Goal: Book appointment/travel/reservation

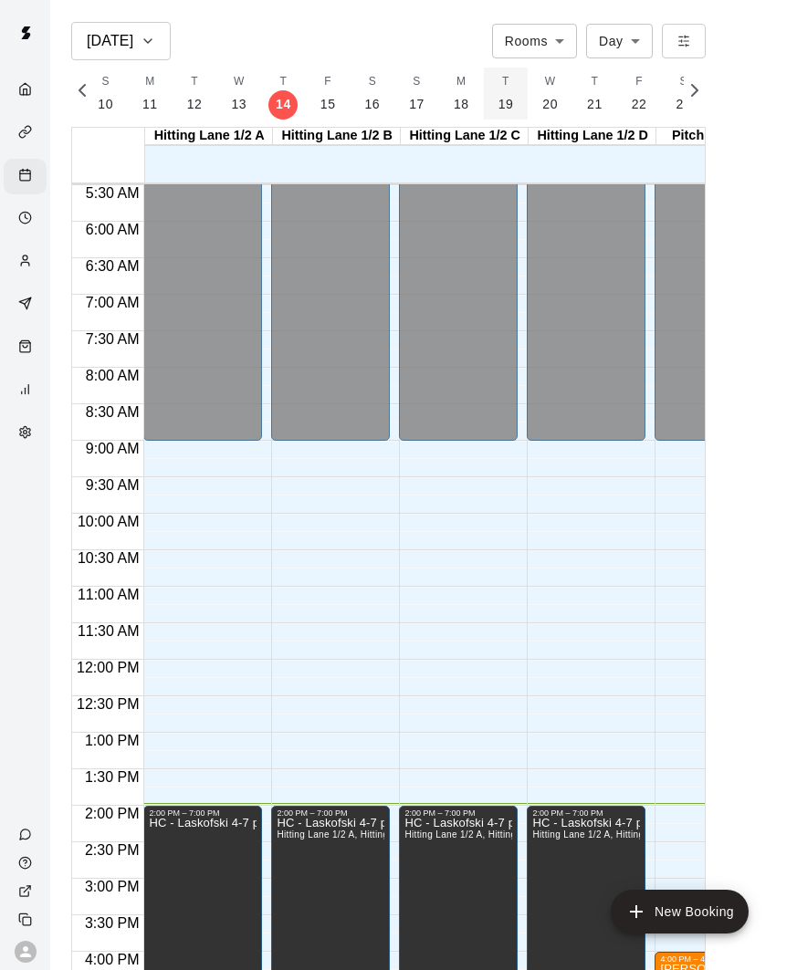
scroll to position [0, 7823]
click at [459, 103] on p "18" at bounding box center [461, 104] width 16 height 19
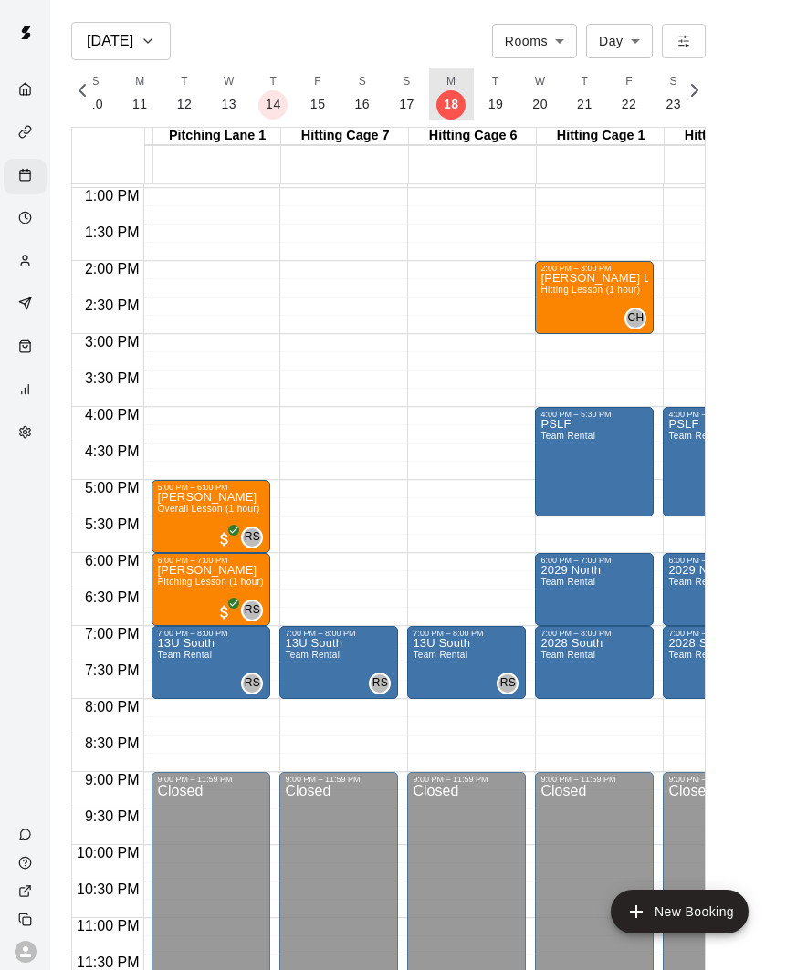
scroll to position [0, 0]
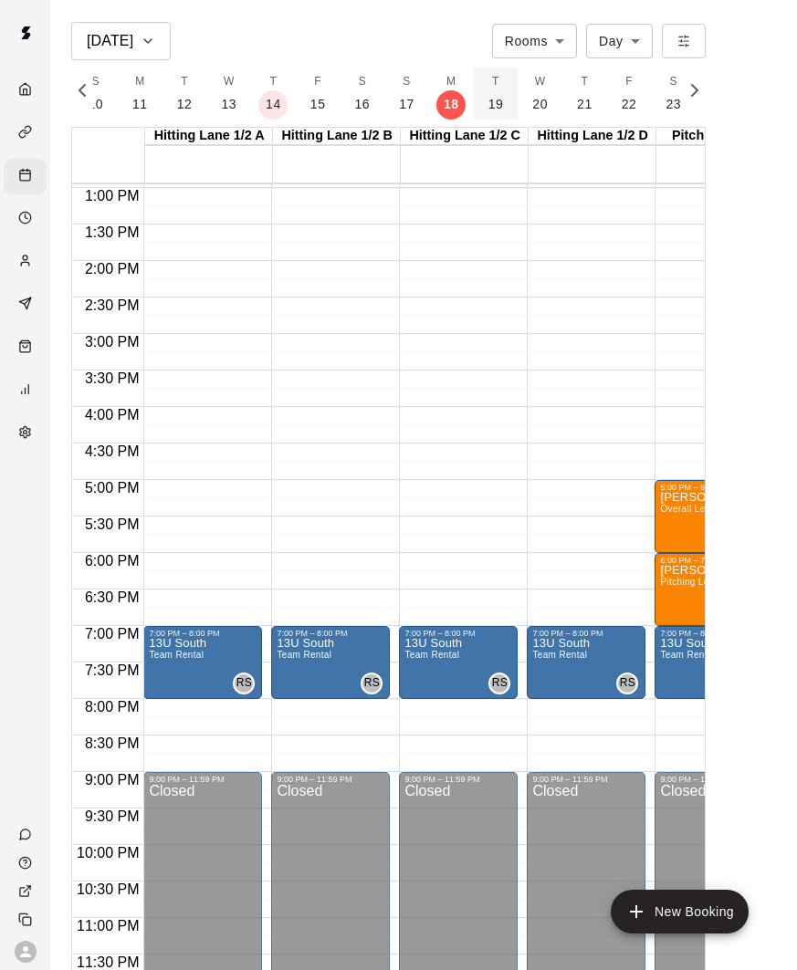
click at [488, 101] on p "19" at bounding box center [496, 104] width 16 height 19
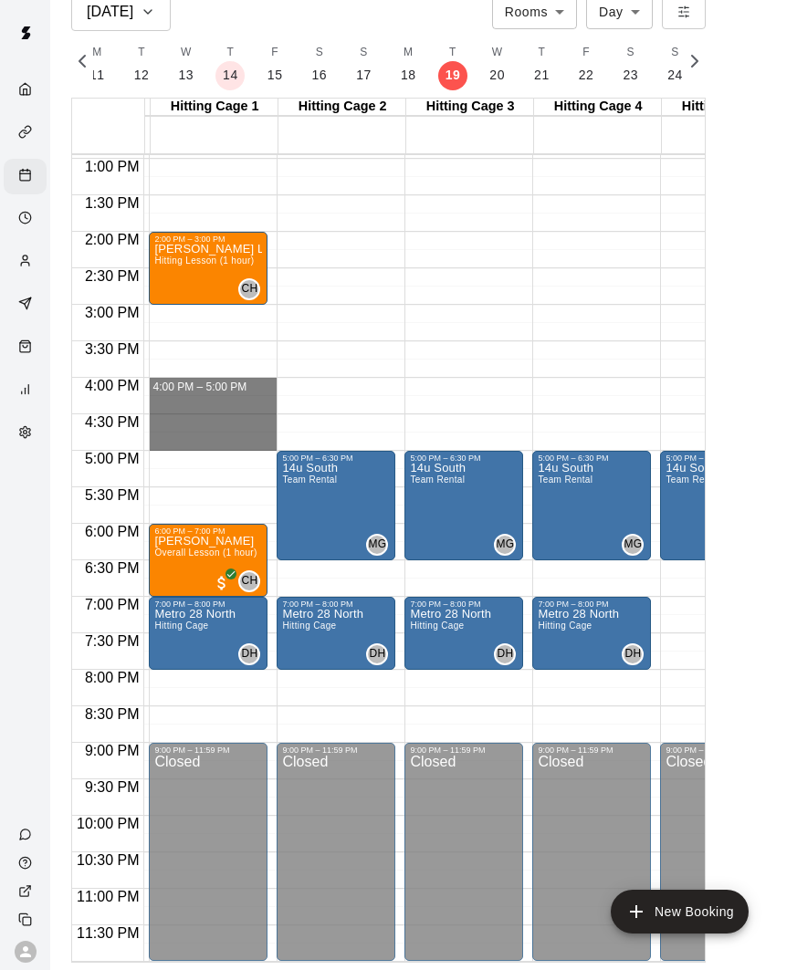
drag, startPoint x: 210, startPoint y: 386, endPoint x: 209, endPoint y: 436, distance: 50.2
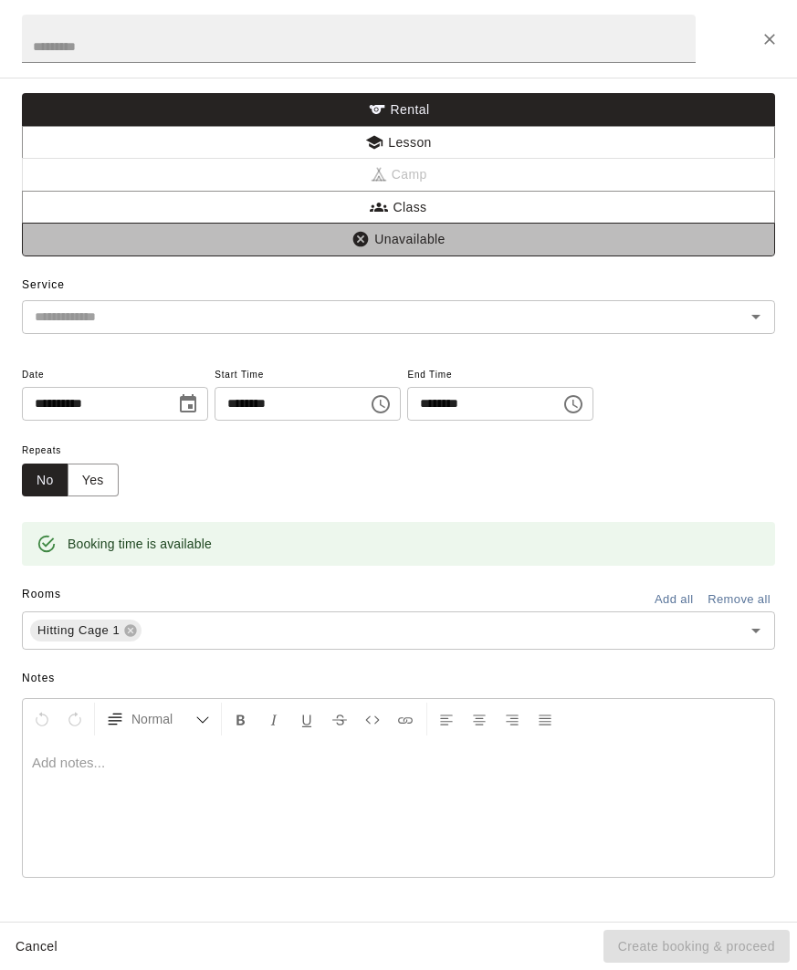
click at [375, 240] on button "Unavailable" at bounding box center [398, 240] width 753 height 34
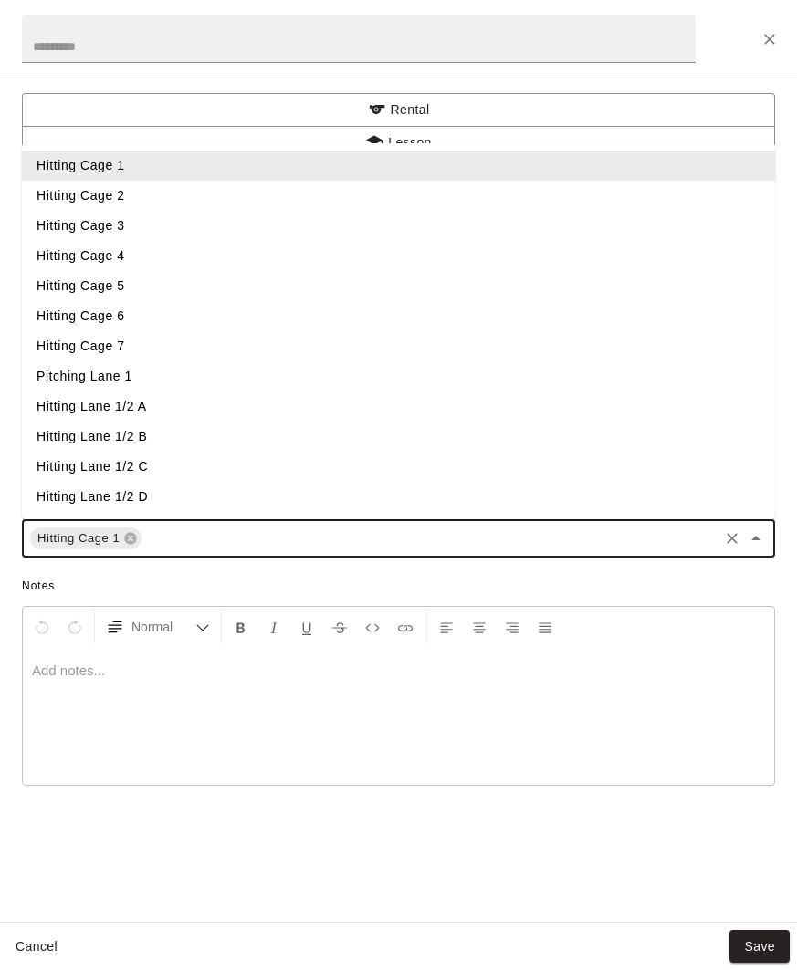
click at [599, 541] on input "text" at bounding box center [429, 538] width 571 height 23
click at [180, 205] on li "Hitting Cage 2" at bounding box center [398, 196] width 753 height 30
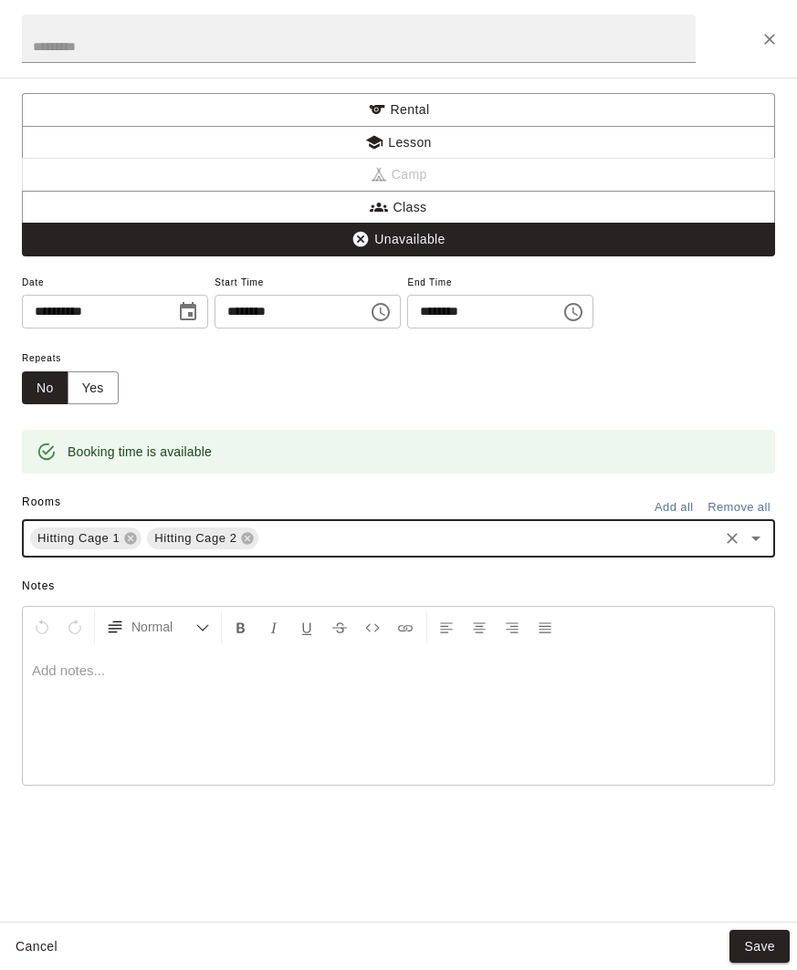
click at [344, 544] on input "text" at bounding box center [488, 538] width 454 height 23
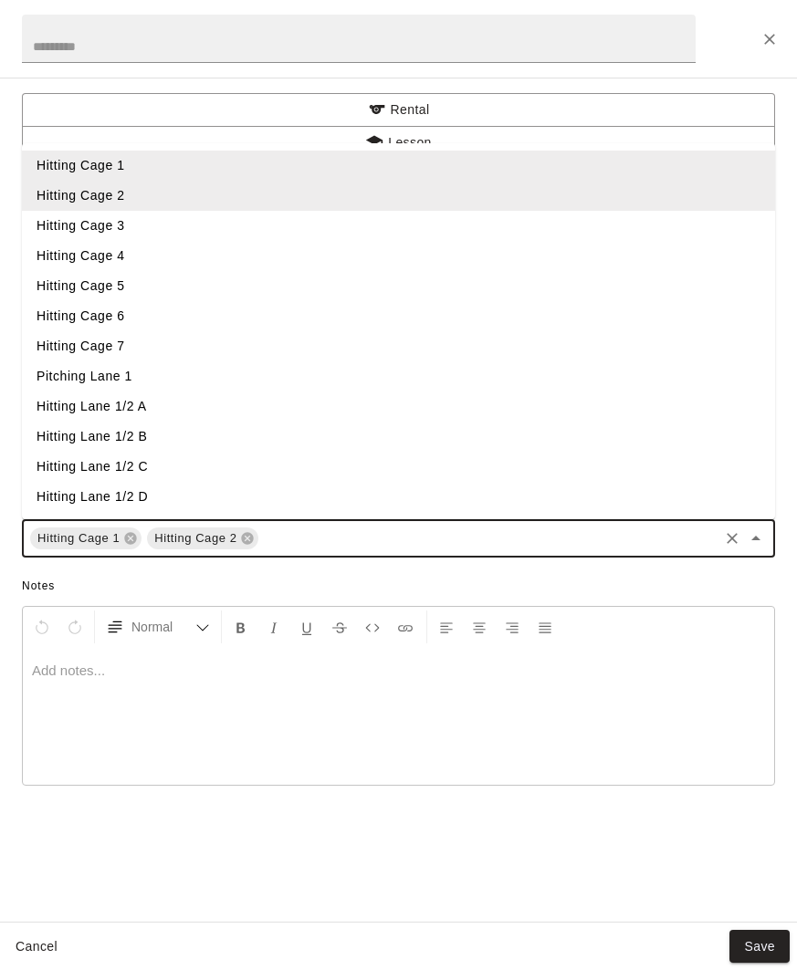
drag, startPoint x: 137, startPoint y: 222, endPoint x: 187, endPoint y: 319, distance: 109.8
click at [137, 222] on li "Hitting Cage 3" at bounding box center [398, 226] width 753 height 30
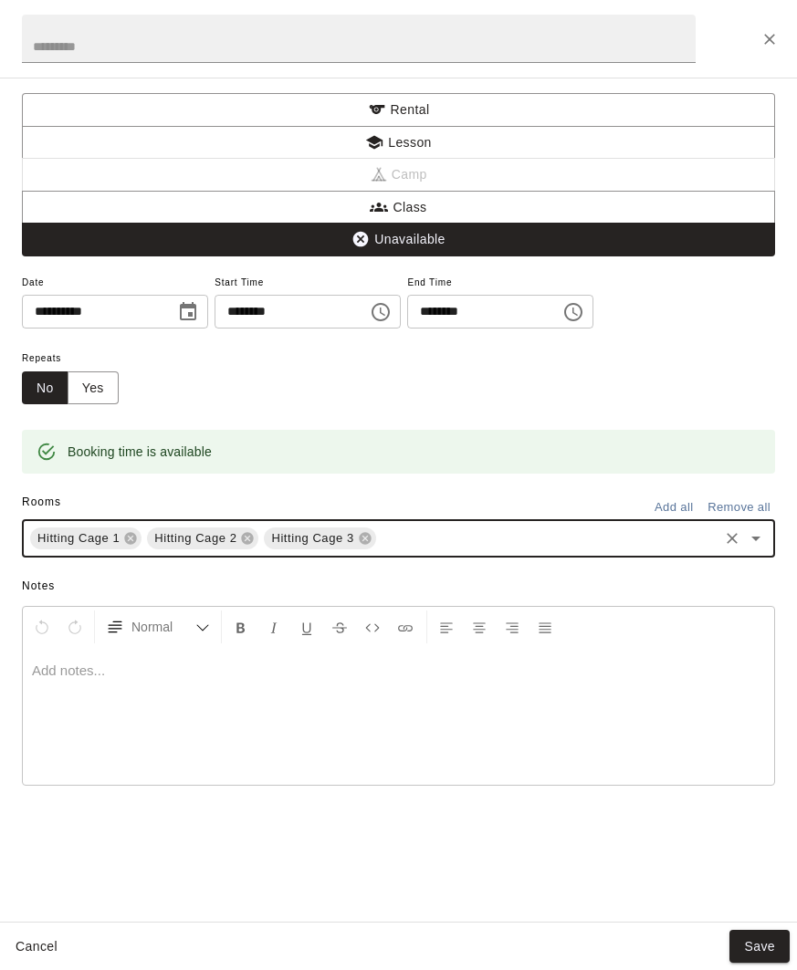
click at [427, 547] on input "text" at bounding box center [547, 538] width 337 height 23
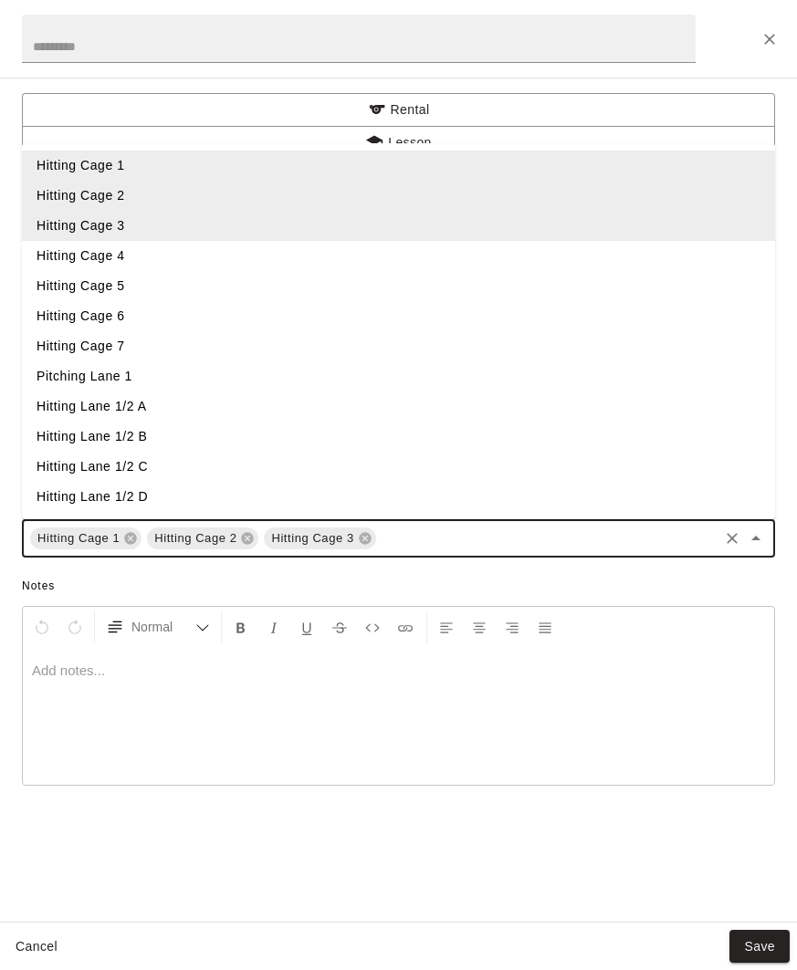
click at [194, 254] on li "Hitting Cage 4" at bounding box center [398, 256] width 753 height 30
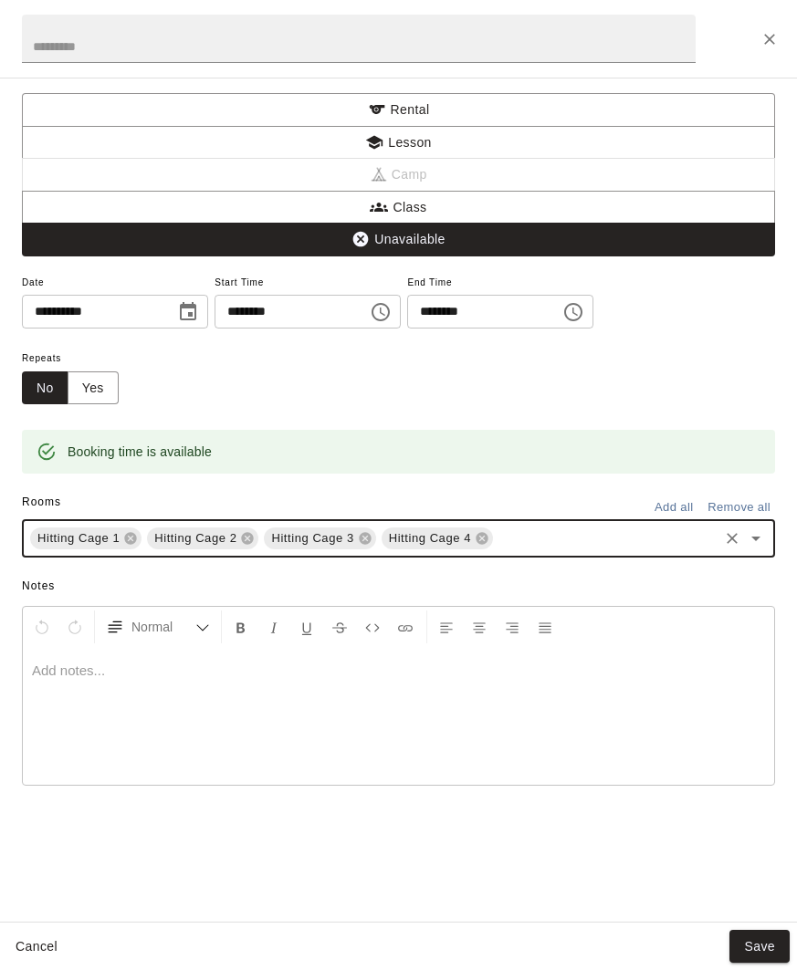
click at [504, 537] on input "text" at bounding box center [605, 538] width 220 height 23
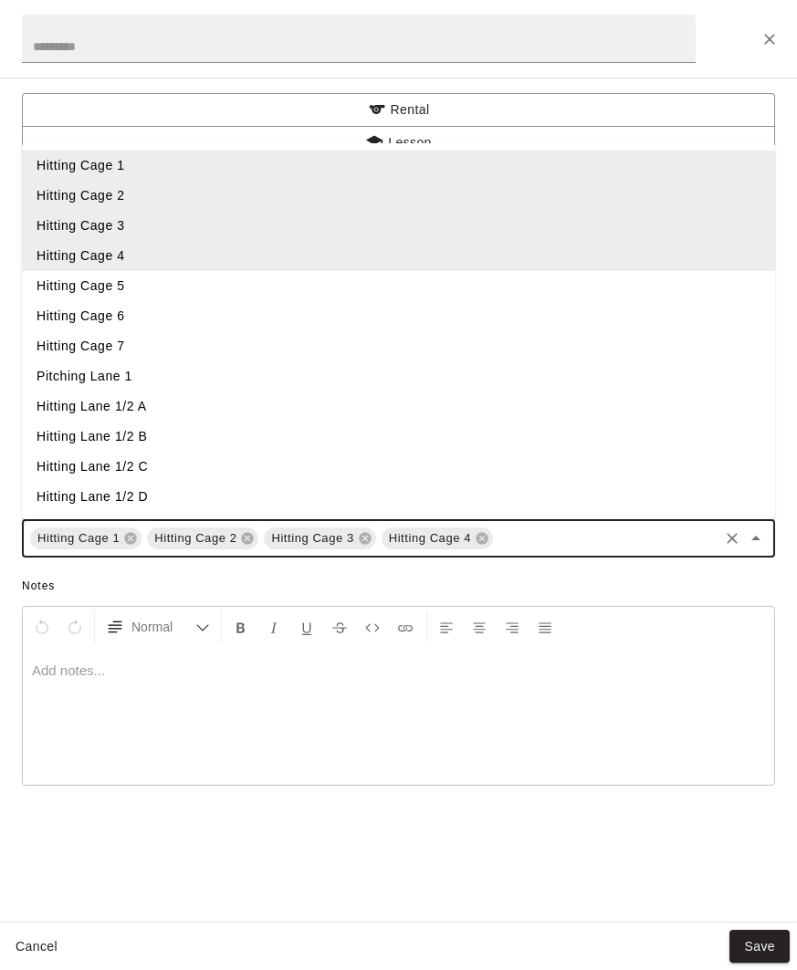
click at [202, 275] on li "Hitting Cage 5" at bounding box center [398, 286] width 753 height 30
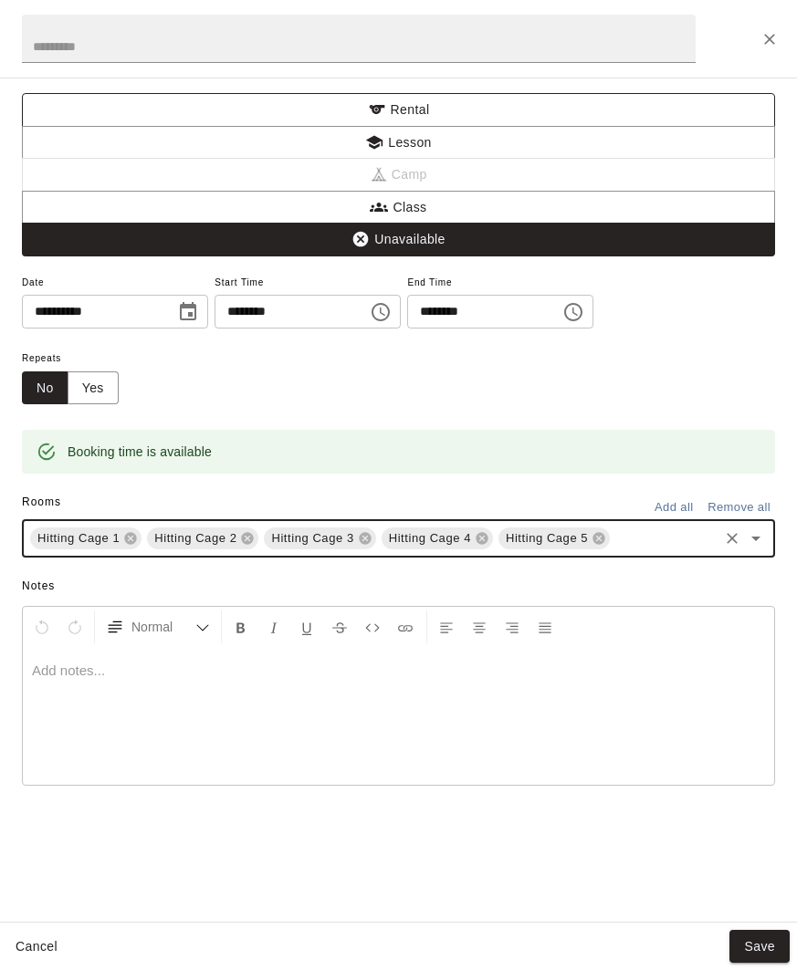
click at [391, 115] on button "Rental" at bounding box center [398, 110] width 753 height 34
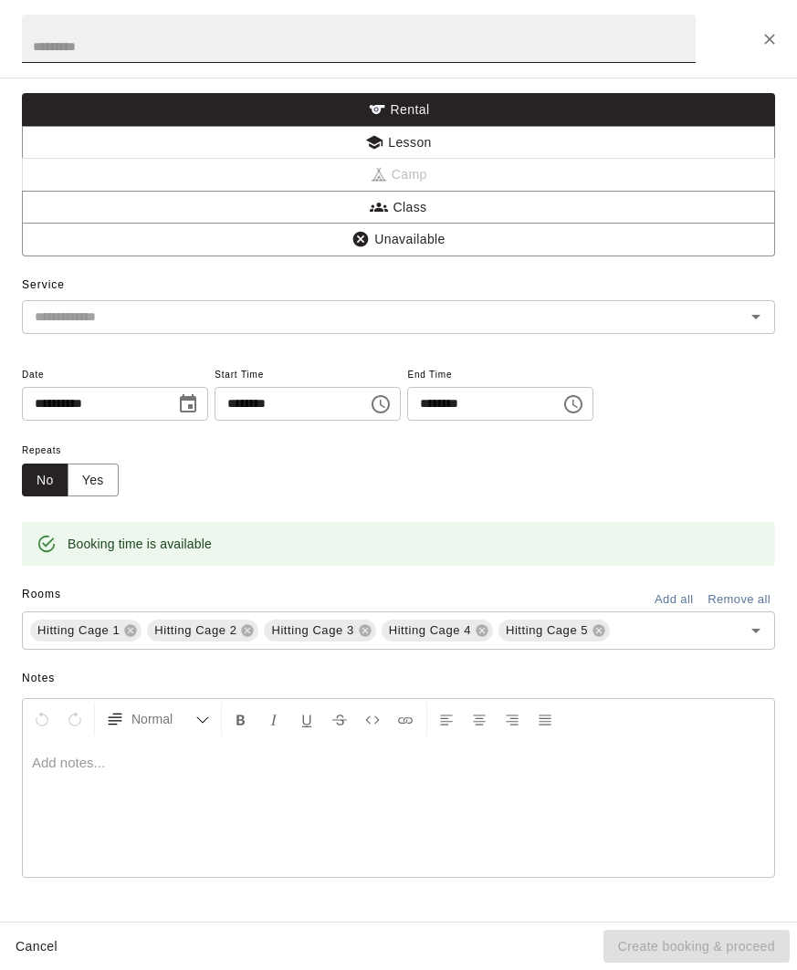
click at [318, 55] on input "text" at bounding box center [358, 39] width 673 height 48
type input "***"
click at [403, 341] on div "**********" at bounding box center [398, 500] width 797 height 844
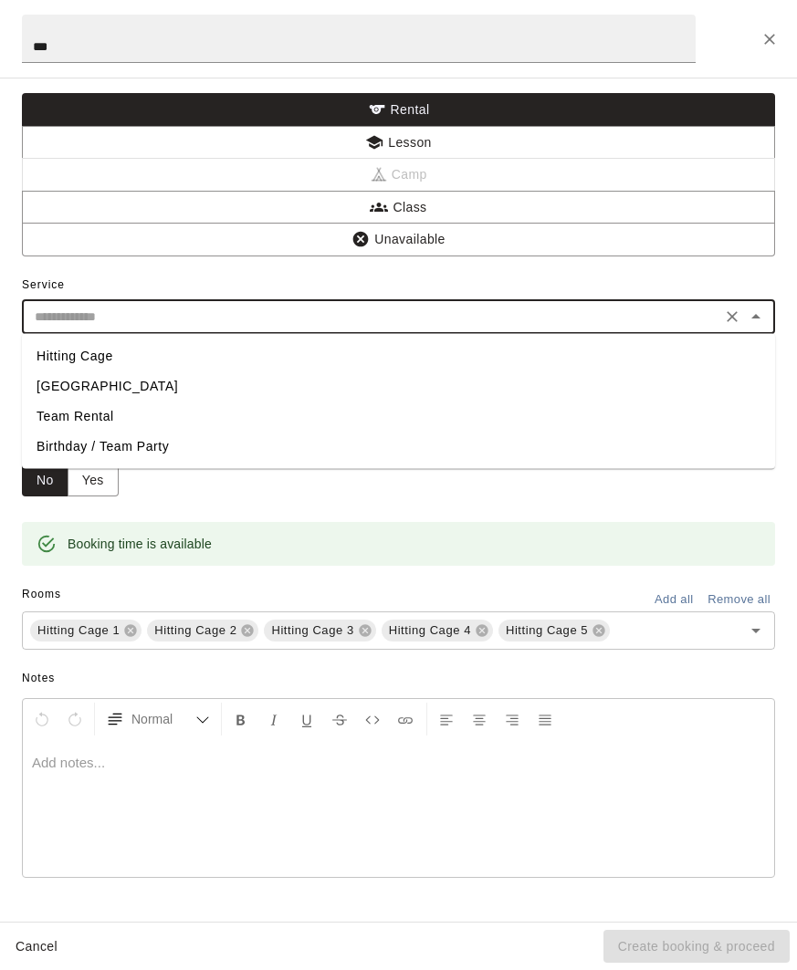
click at [396, 324] on input "text" at bounding box center [371, 317] width 688 height 23
click at [110, 415] on li "Team Rental" at bounding box center [398, 416] width 753 height 30
type input "**********"
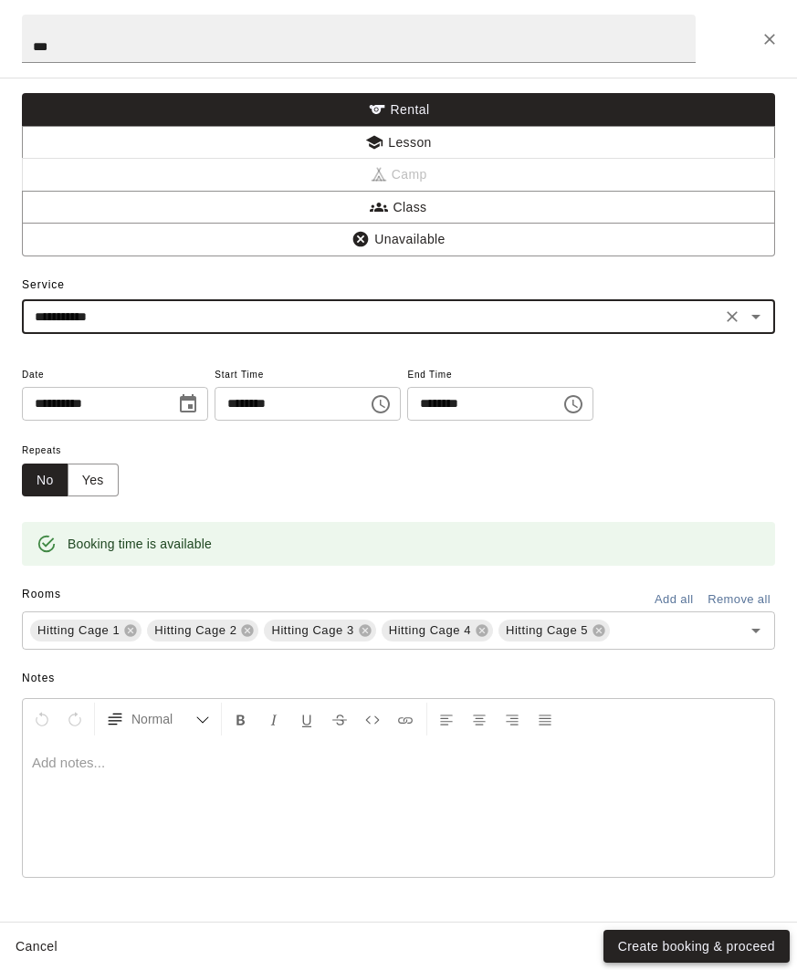
click at [684, 944] on button "Create booking & proceed" at bounding box center [696, 947] width 186 height 34
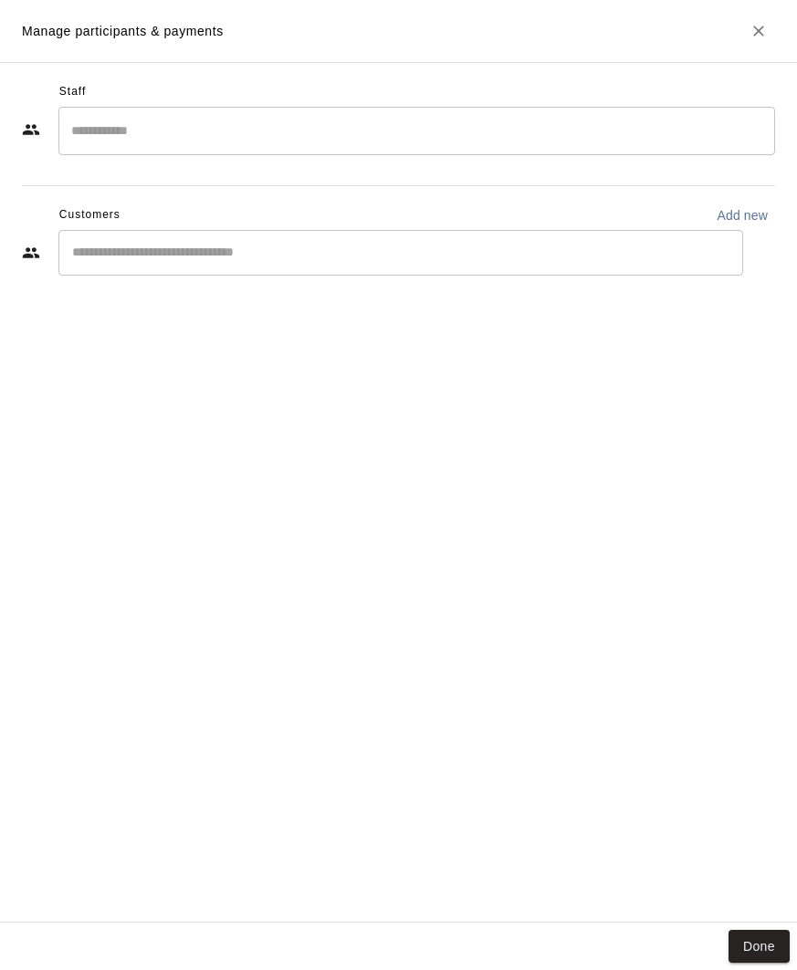
click at [250, 119] on input "Search staff" at bounding box center [417, 131] width 700 height 32
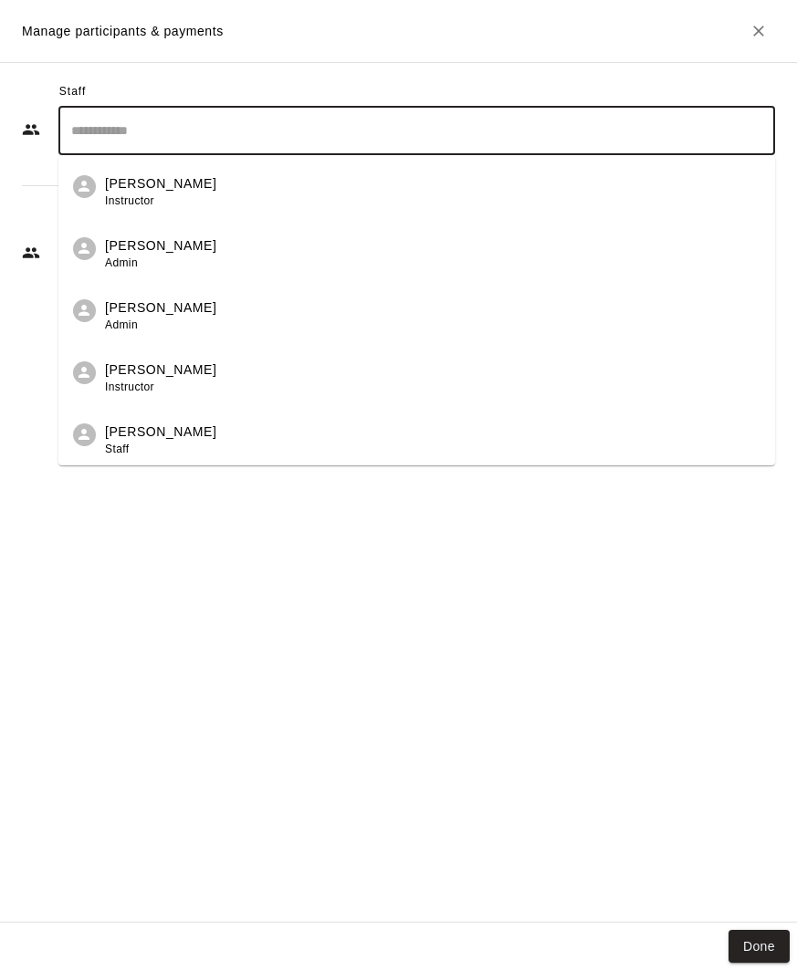
click at [249, 415] on li "[PERSON_NAME] Staff" at bounding box center [416, 434] width 716 height 62
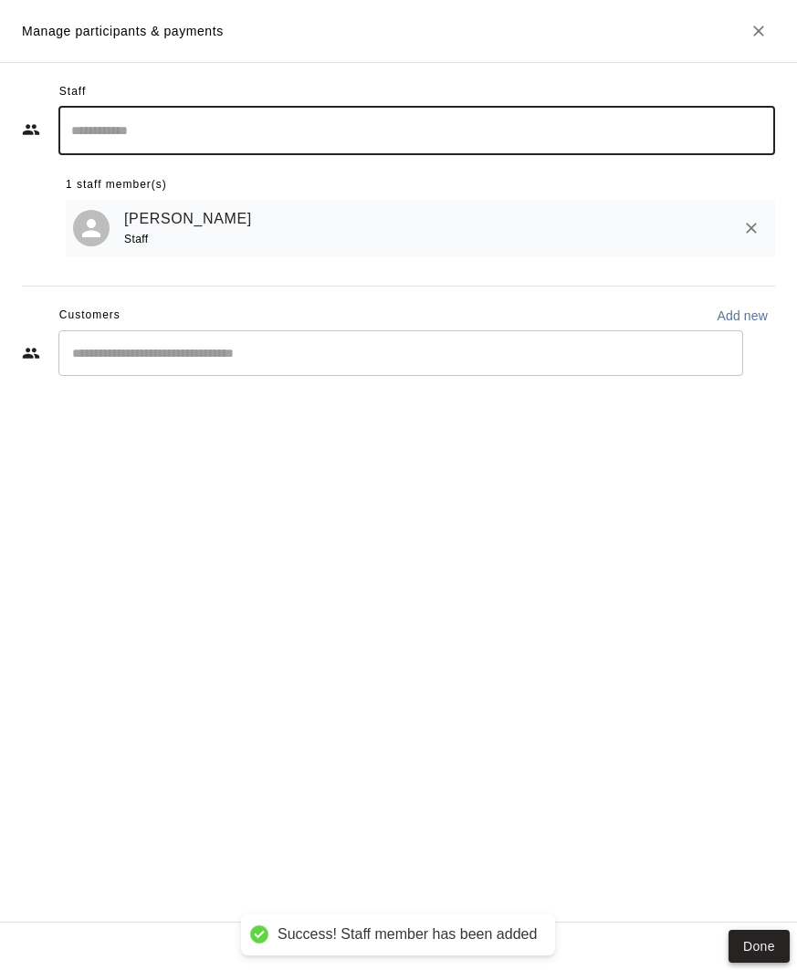
click at [762, 945] on button "Done" at bounding box center [758, 947] width 61 height 34
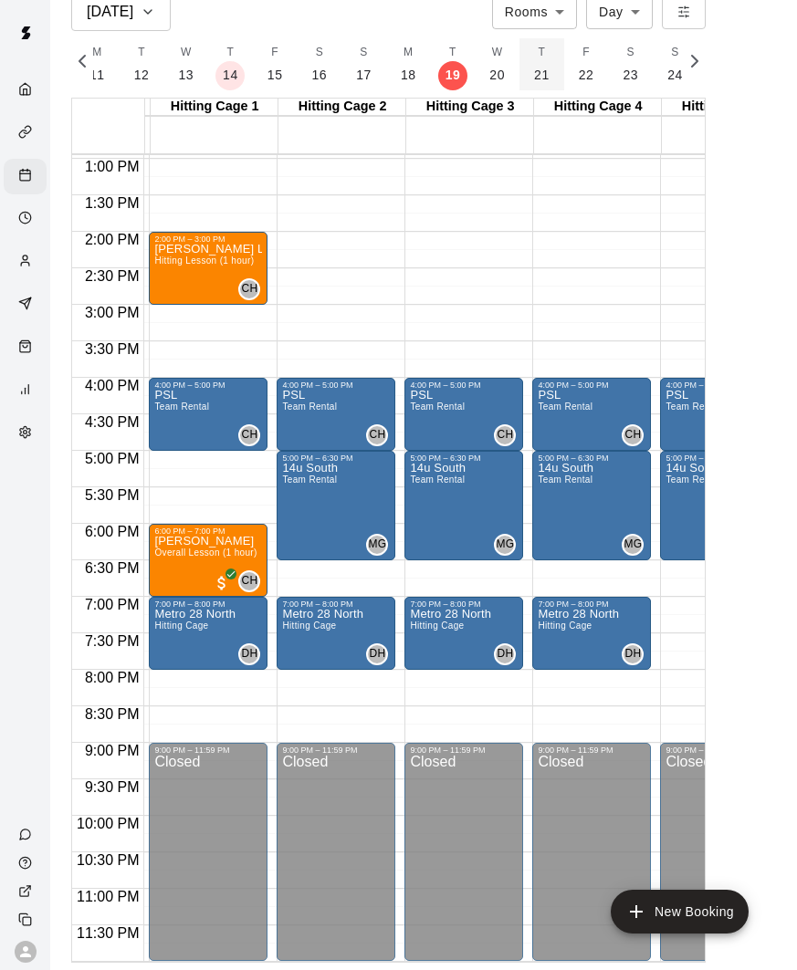
click at [525, 70] on button "T 21" at bounding box center [541, 64] width 45 height 52
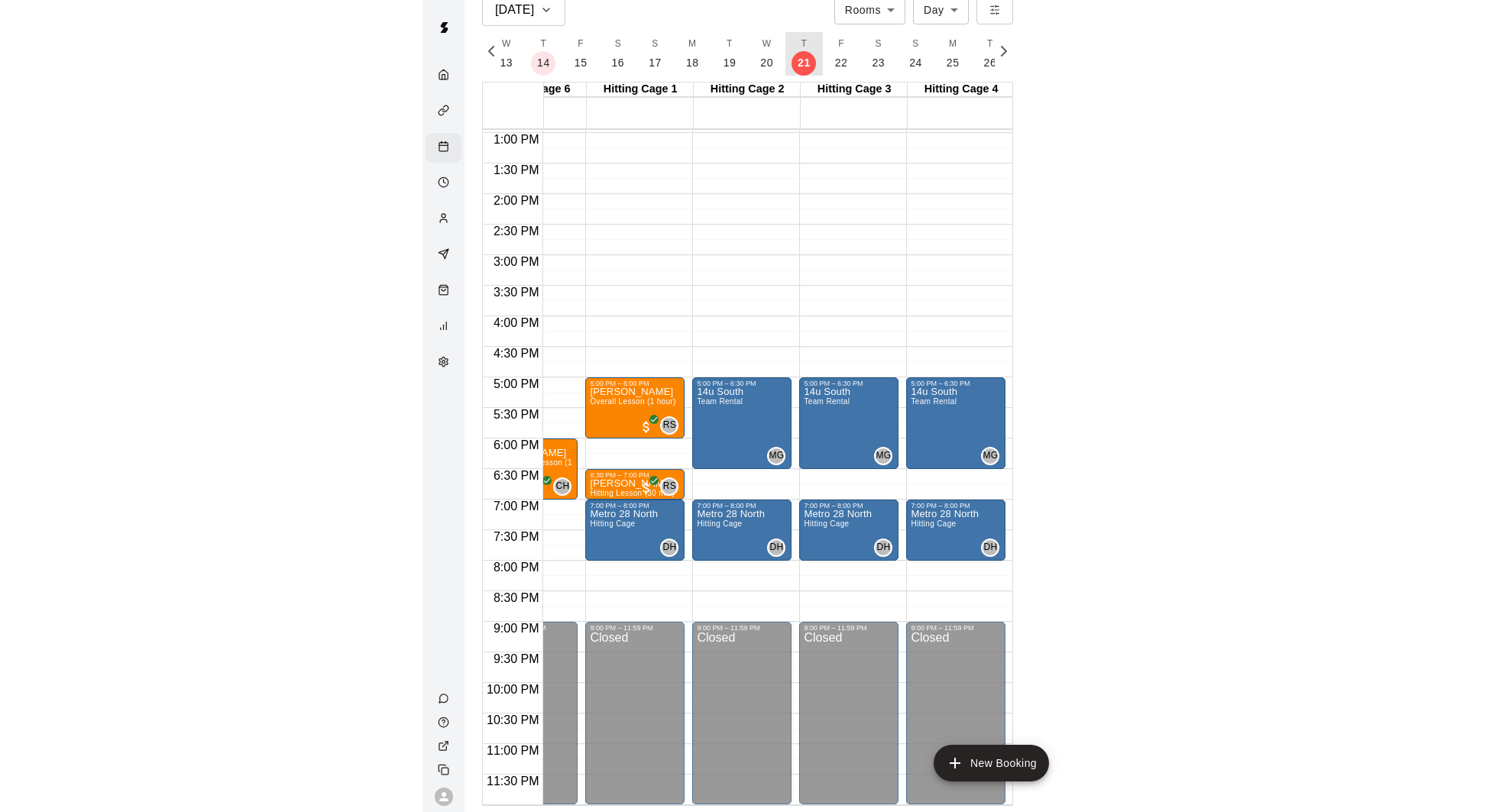
scroll to position [0, 707]
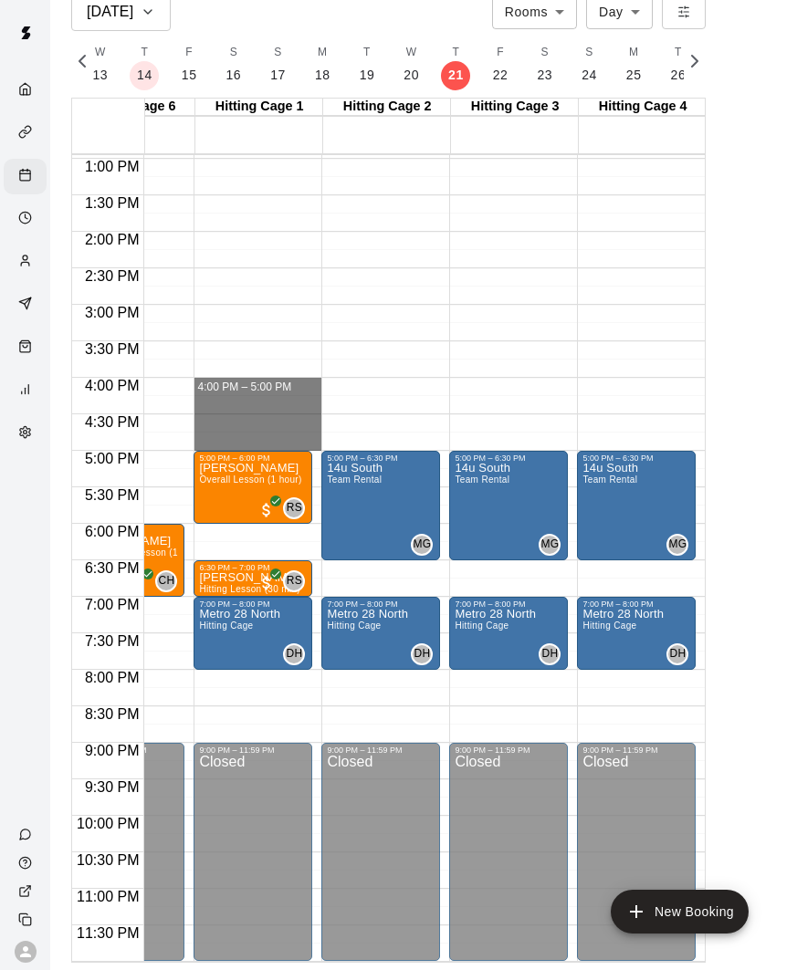
drag, startPoint x: 236, startPoint y: 388, endPoint x: 234, endPoint y: 439, distance: 51.2
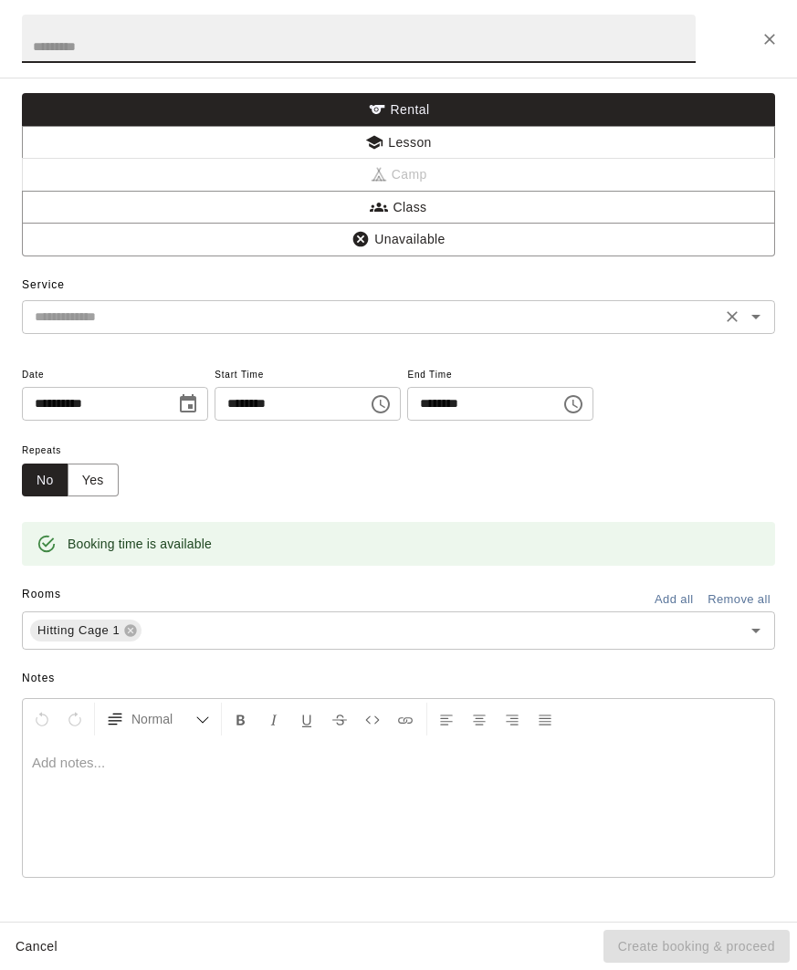
click at [345, 308] on input "text" at bounding box center [371, 317] width 688 height 23
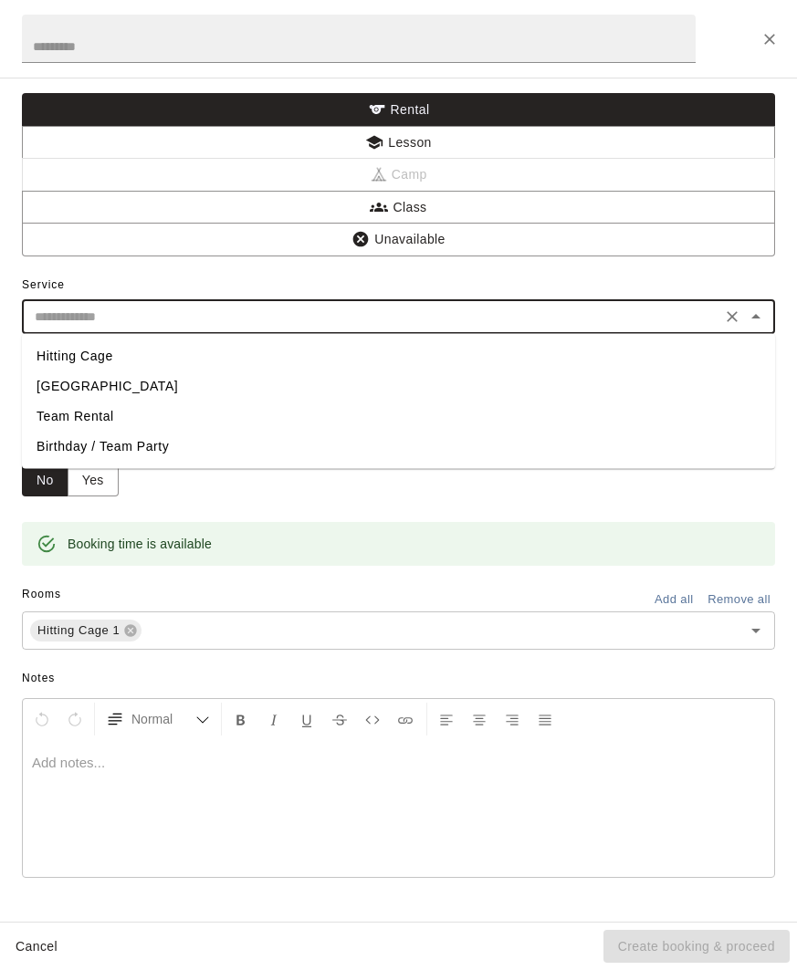
click at [76, 423] on li "Team Rental" at bounding box center [398, 416] width 753 height 30
type input "**********"
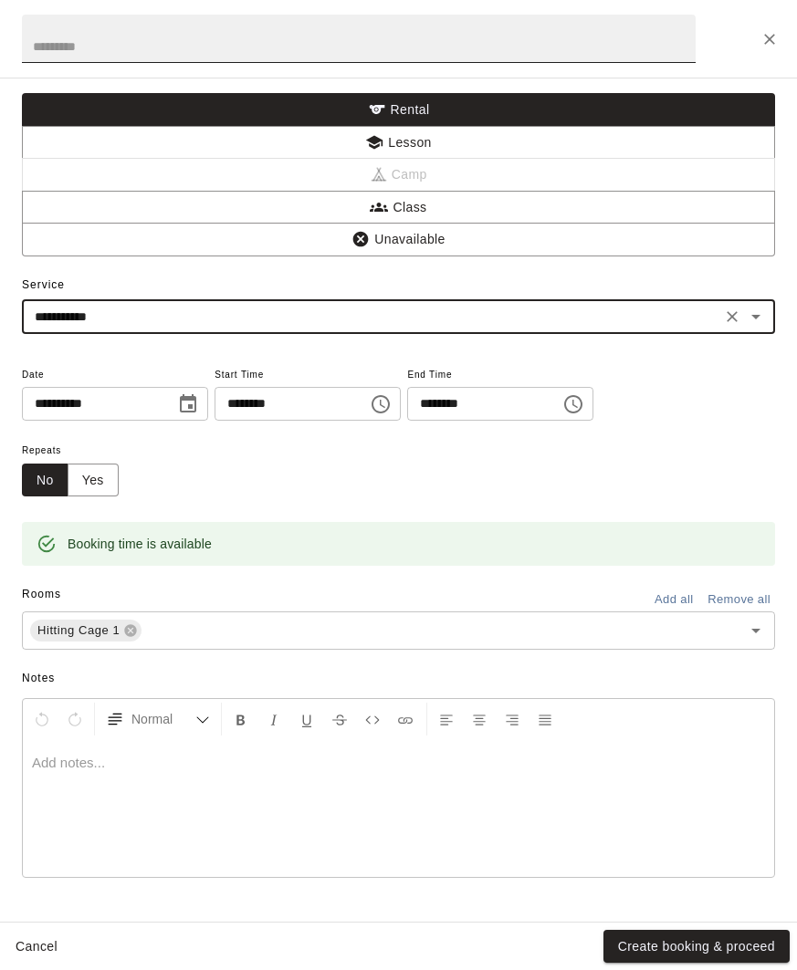
click at [176, 32] on input "text" at bounding box center [358, 39] width 673 height 48
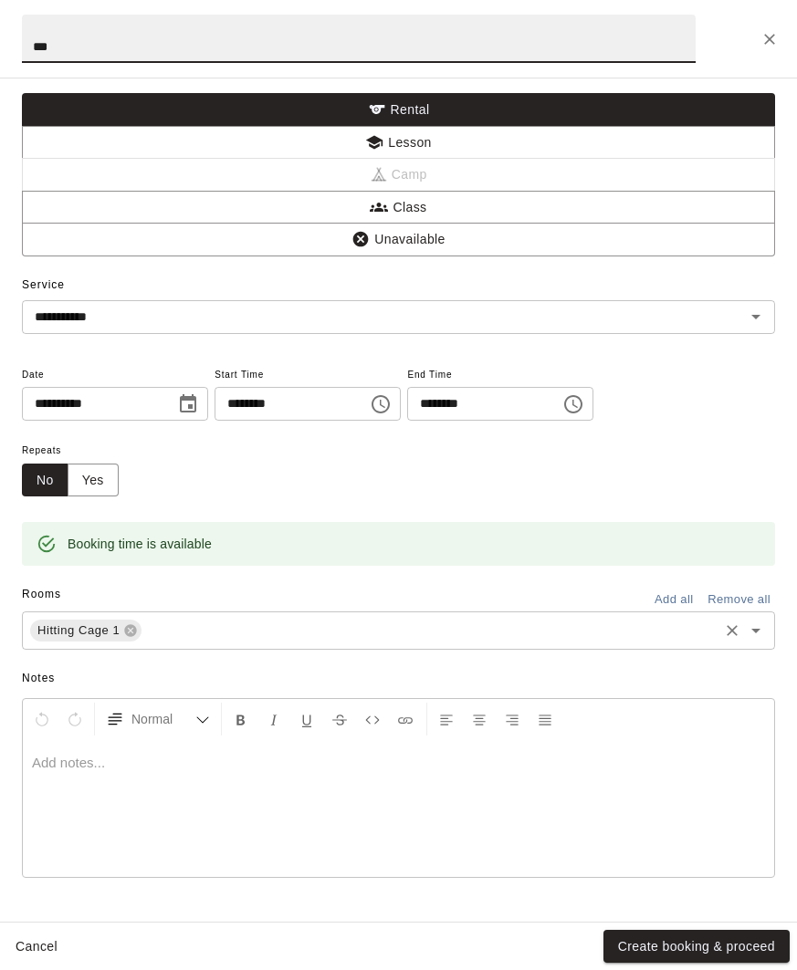
type input "***"
click at [327, 630] on input "text" at bounding box center [429, 631] width 571 height 23
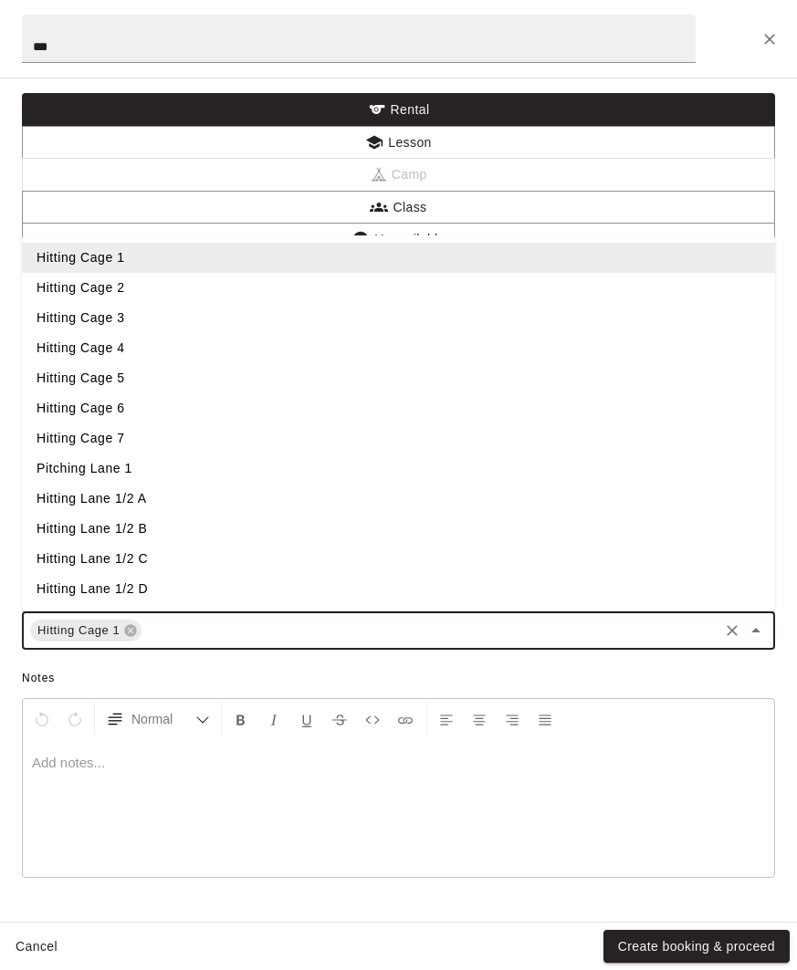
click at [202, 295] on li "Hitting Cage 2" at bounding box center [398, 288] width 753 height 30
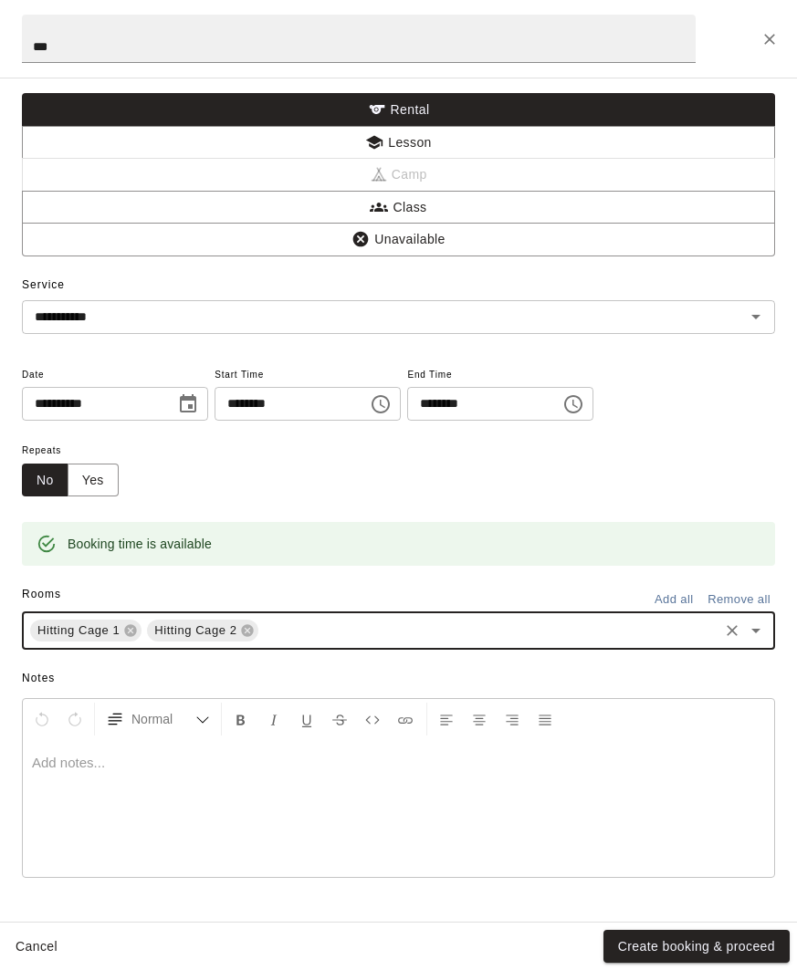
click at [360, 634] on input "text" at bounding box center [488, 631] width 454 height 23
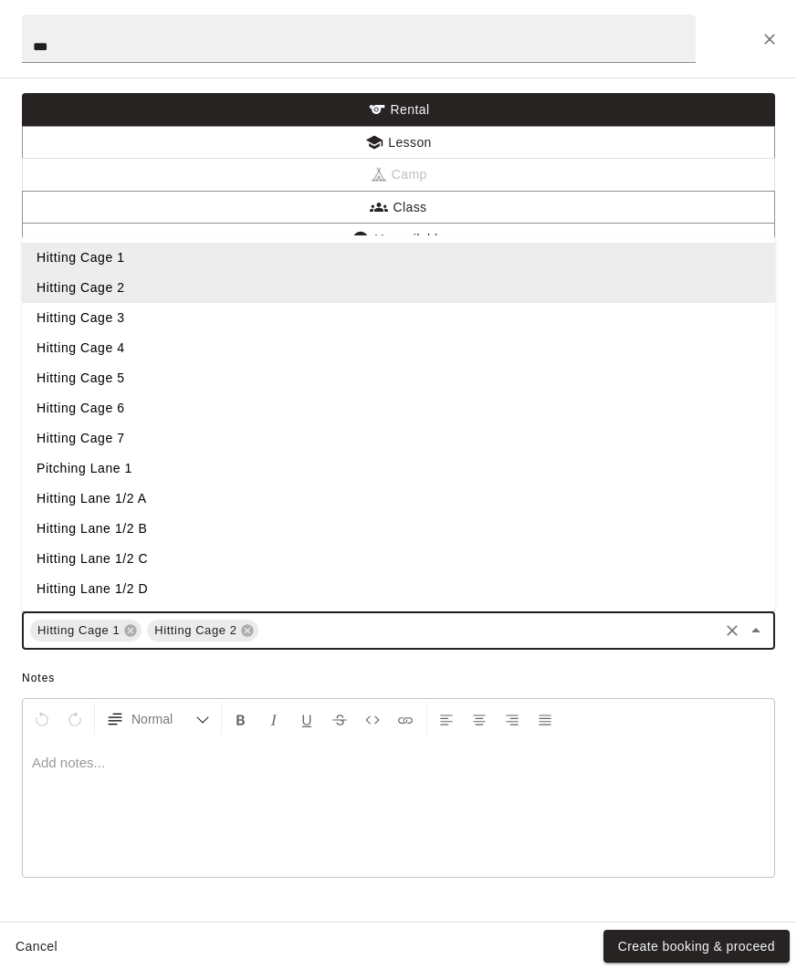
click at [212, 329] on li "Hitting Cage 3" at bounding box center [398, 318] width 753 height 30
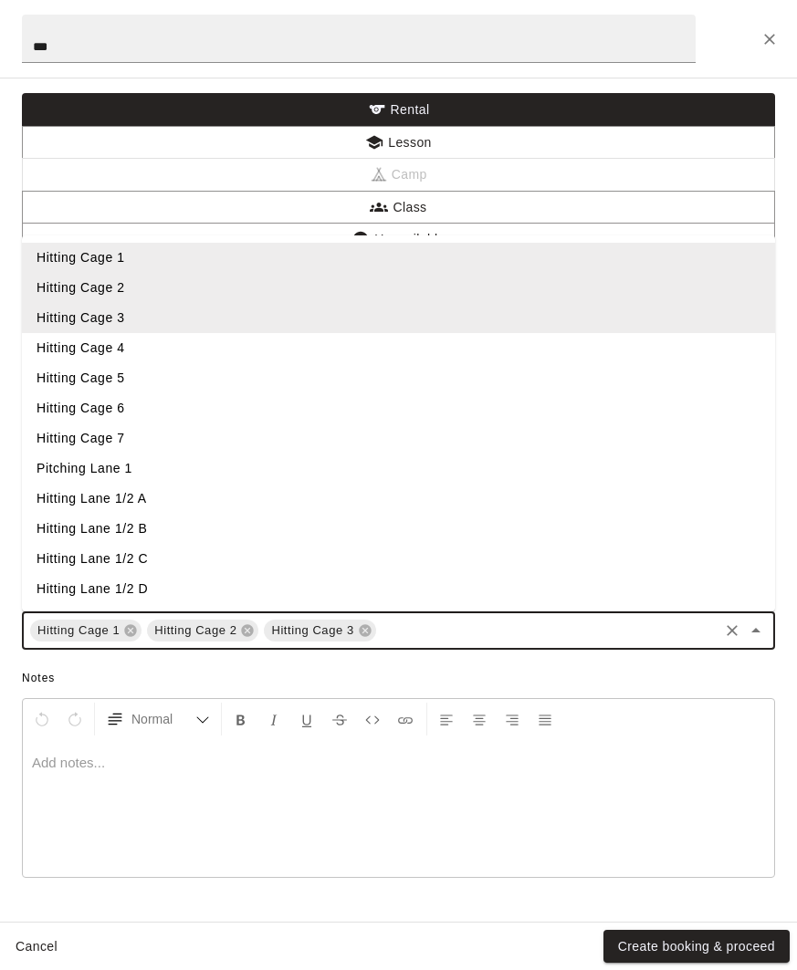
click at [411, 632] on input "text" at bounding box center [547, 631] width 337 height 23
click at [235, 340] on li "Hitting Cage 4" at bounding box center [398, 348] width 753 height 30
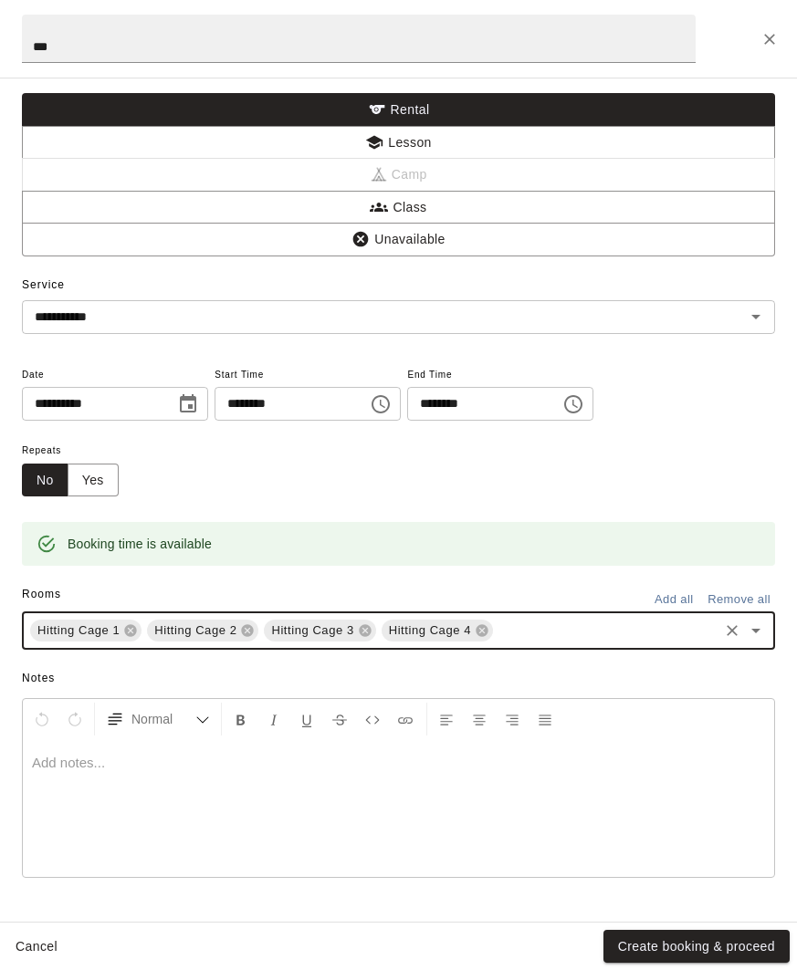
click at [532, 632] on input "text" at bounding box center [605, 631] width 220 height 23
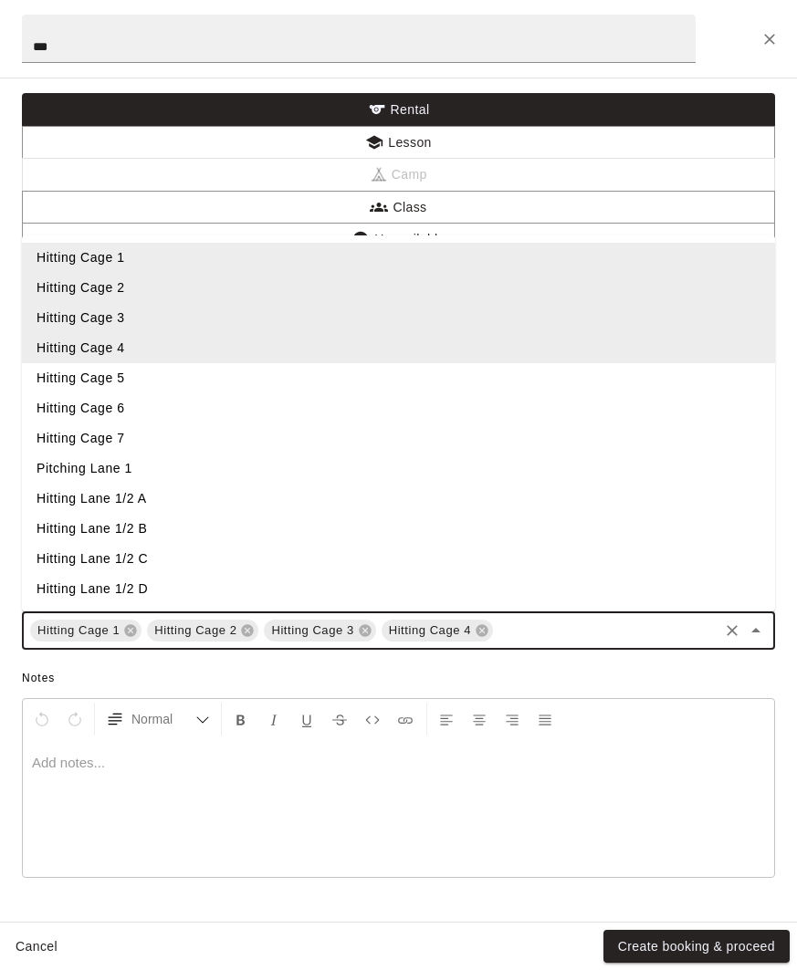
click at [240, 380] on li "Hitting Cage 5" at bounding box center [398, 378] width 753 height 30
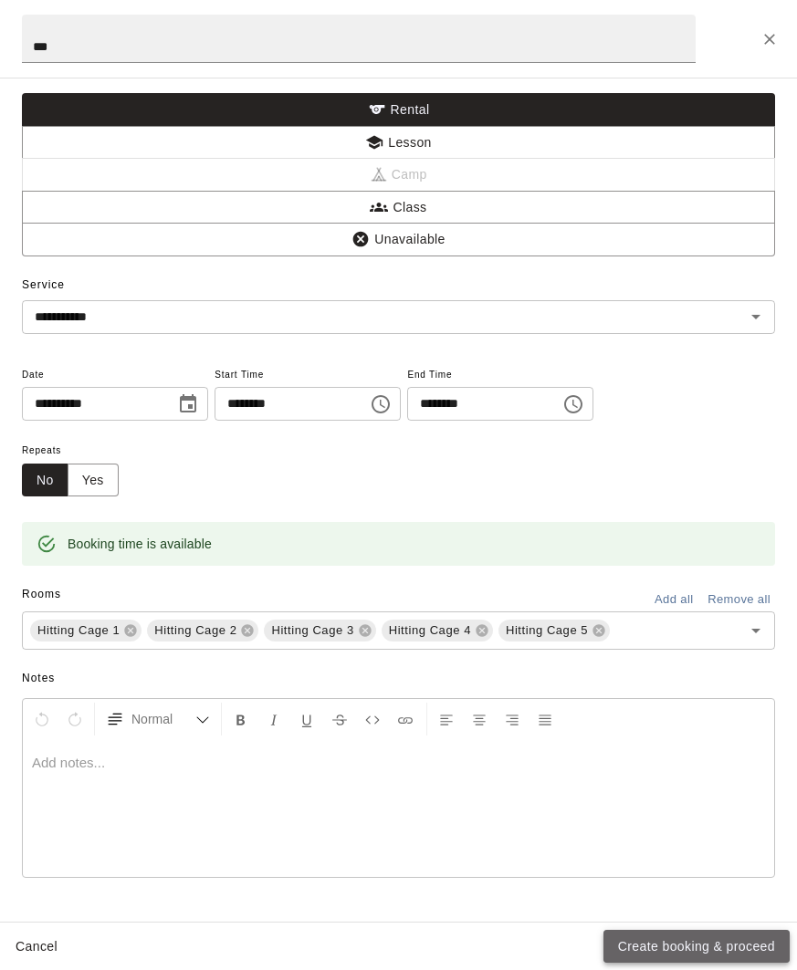
click at [671, 945] on button "Create booking & proceed" at bounding box center [696, 947] width 186 height 34
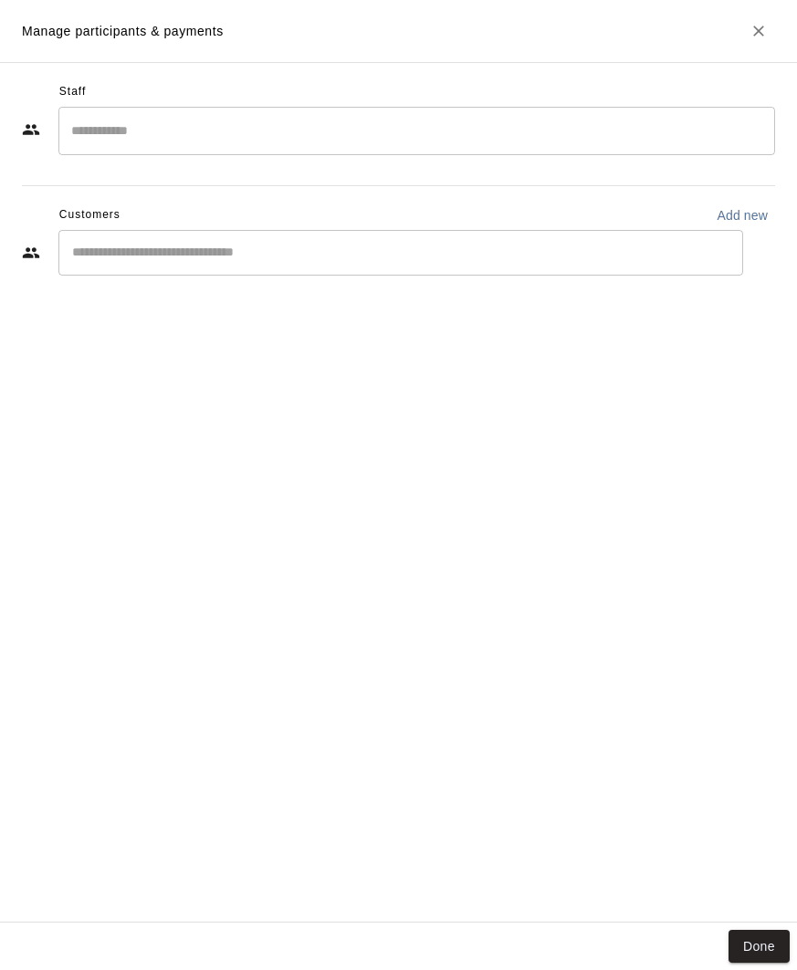
click at [182, 142] on input "Search staff" at bounding box center [417, 131] width 700 height 32
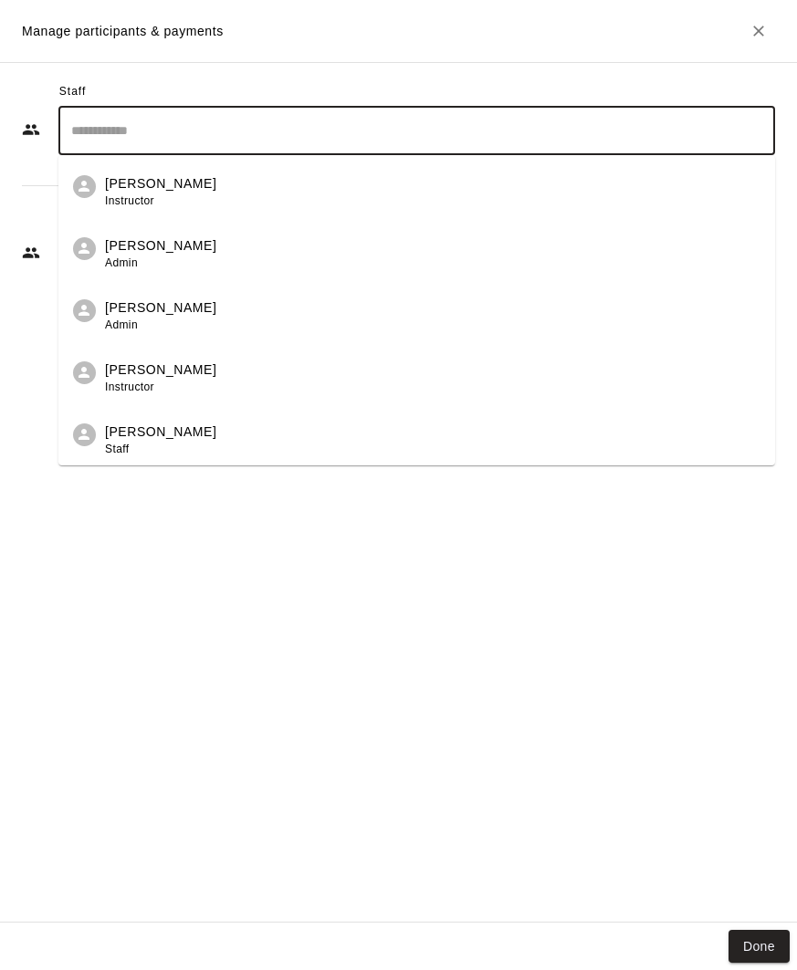
click at [212, 427] on div "[PERSON_NAME] Staff" at bounding box center [432, 440] width 655 height 36
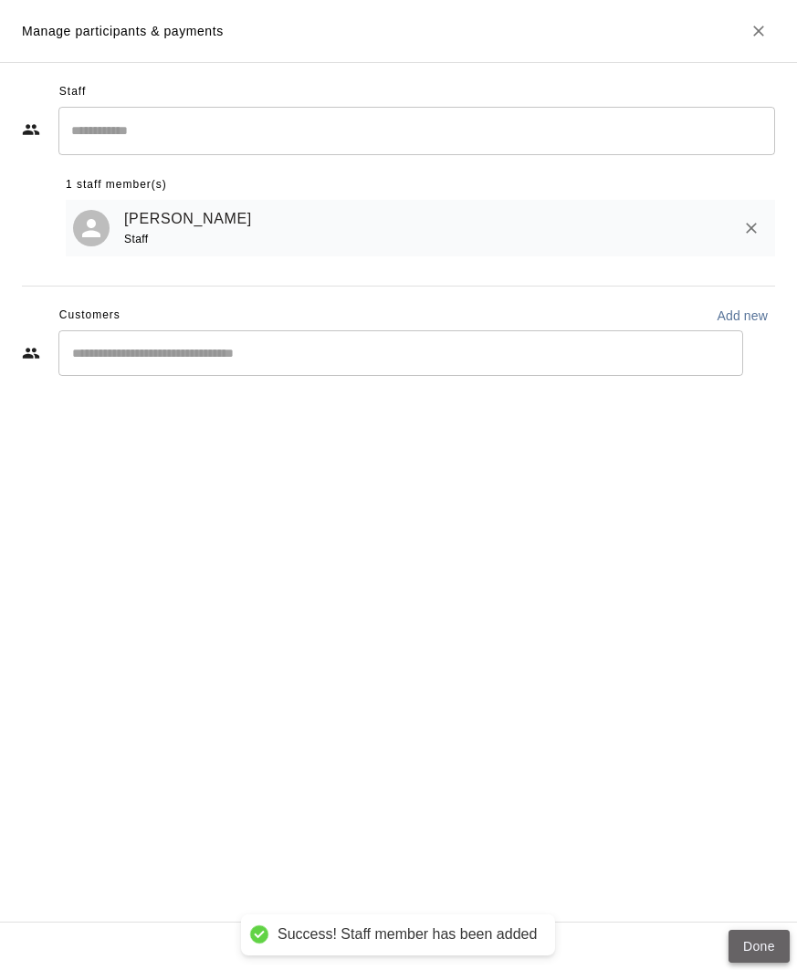
click at [752, 943] on button "Done" at bounding box center [758, 947] width 61 height 34
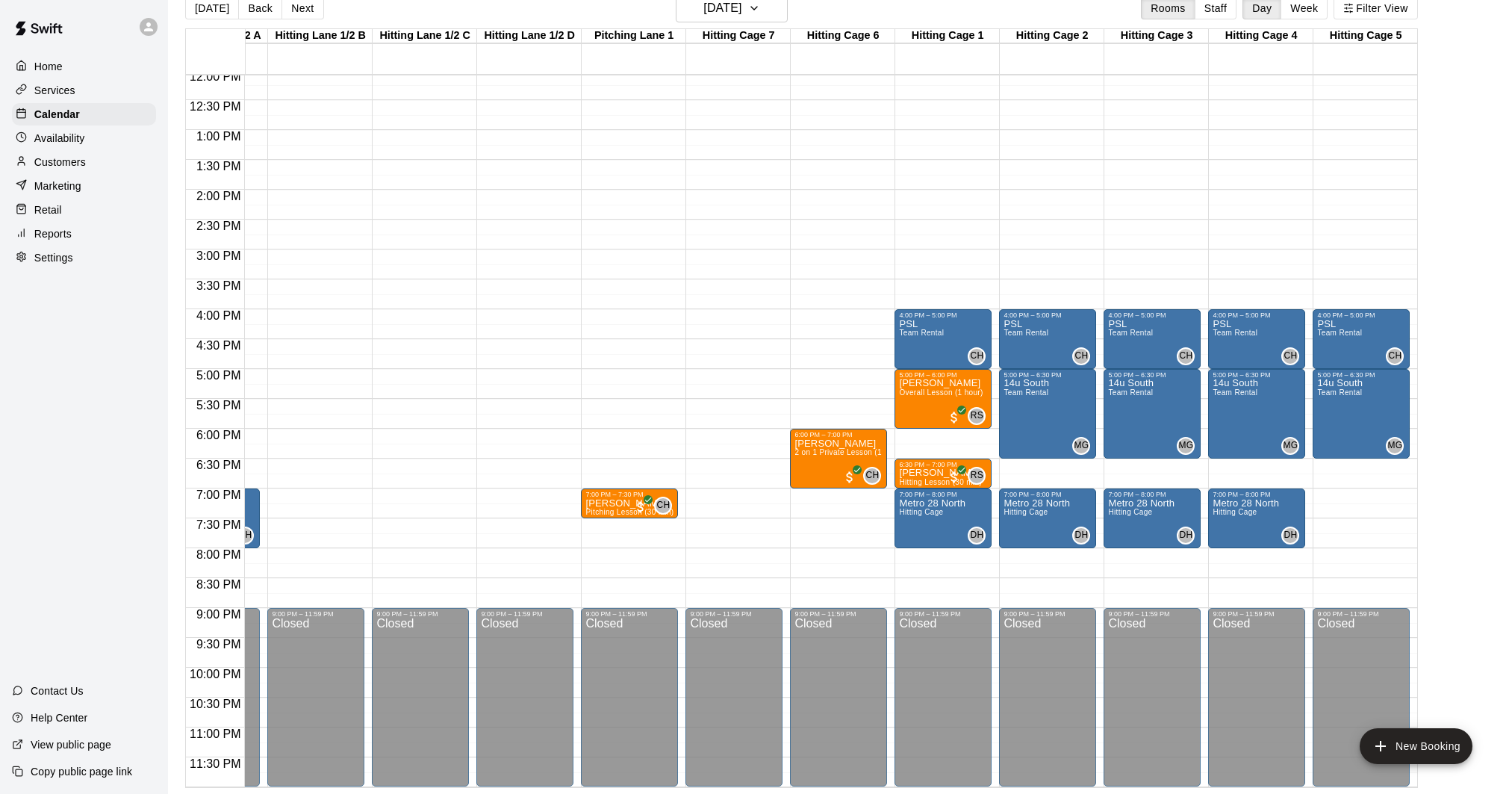
scroll to position [723, 82]
